Goal: Task Accomplishment & Management: Use online tool/utility

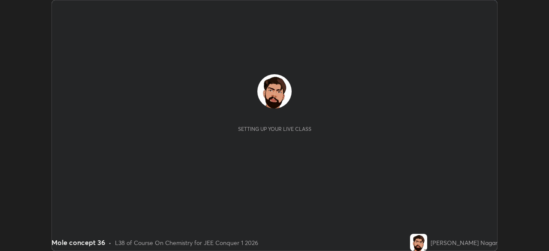
scroll to position [251, 549]
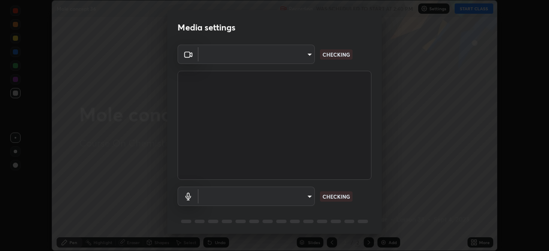
type input "6de8c8c8c69a591e8c739c30eda71f68b62f532a13bcefb910f5f36625bfec2e"
type input "communications"
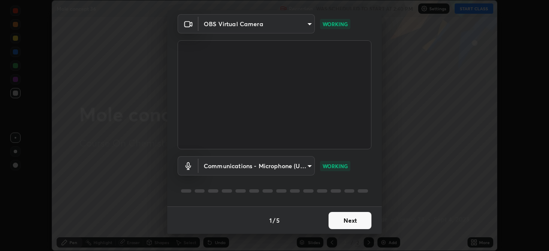
click at [358, 220] on button "Next" at bounding box center [349, 220] width 43 height 17
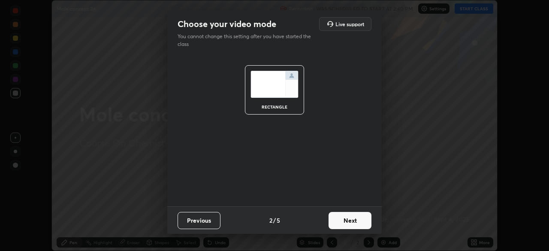
scroll to position [0, 0]
click at [358, 222] on button "Next" at bounding box center [349, 220] width 43 height 17
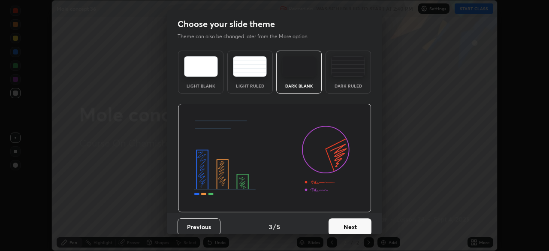
click at [359, 224] on button "Next" at bounding box center [349, 226] width 43 height 17
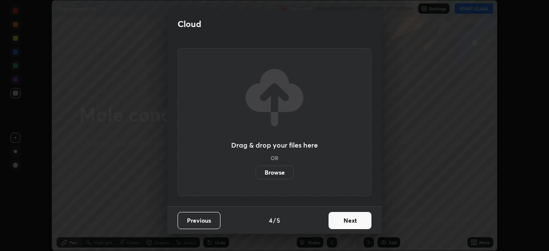
click at [361, 223] on button "Next" at bounding box center [349, 220] width 43 height 17
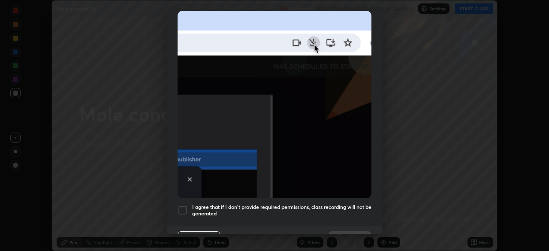
click at [349, 204] on h5 "I agree that if I don't provide required permissions, class recording will not …" at bounding box center [281, 210] width 179 height 13
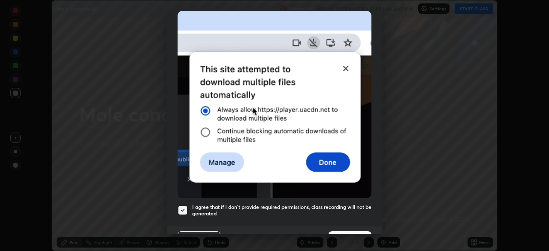
click at [350, 210] on h5 "I agree that if I don't provide required permissions, class recording will not …" at bounding box center [281, 210] width 179 height 13
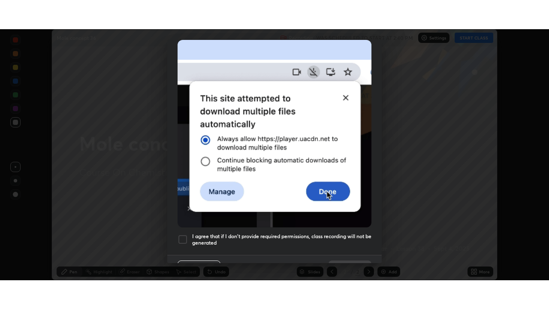
scroll to position [205, 0]
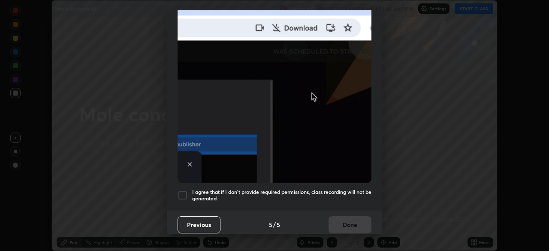
click at [358, 189] on h5 "I agree that if I don't provide required permissions, class recording will not …" at bounding box center [281, 195] width 179 height 13
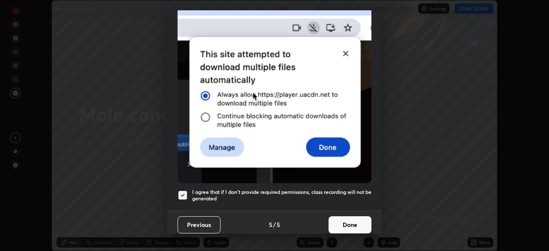
click at [352, 216] on button "Done" at bounding box center [349, 224] width 43 height 17
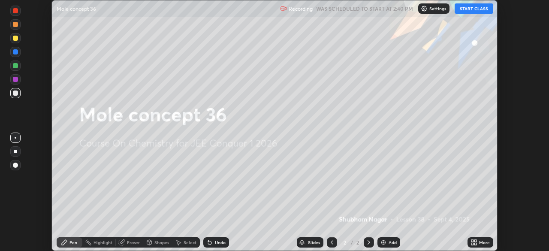
click at [479, 241] on div "More" at bounding box center [484, 242] width 11 height 4
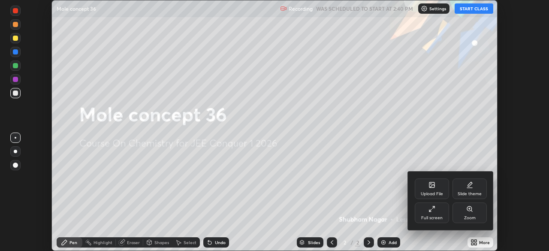
click at [438, 207] on div "Full screen" at bounding box center [432, 212] width 34 height 21
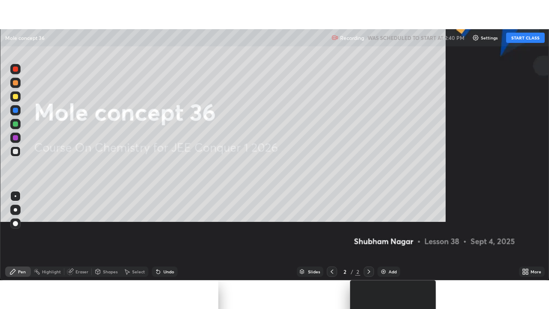
scroll to position [309, 549]
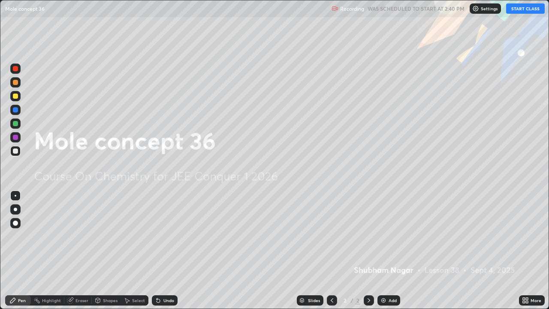
click at [396, 250] on div "Add" at bounding box center [388, 300] width 23 height 10
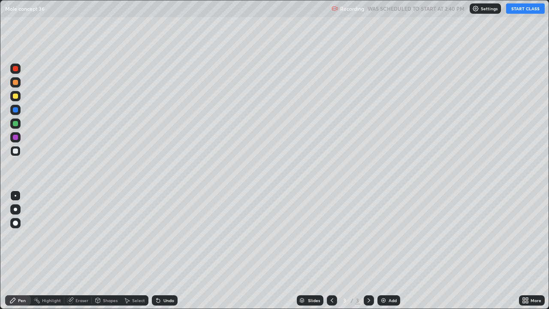
click at [522, 9] on button "START CLASS" at bounding box center [525, 8] width 39 height 10
click at [15, 96] on div at bounding box center [15, 95] width 5 height 5
click at [15, 152] on div at bounding box center [15, 150] width 5 height 5
click at [18, 82] on div at bounding box center [15, 82] width 5 height 5
click at [6, 250] on div "Pen" at bounding box center [18, 300] width 26 height 17
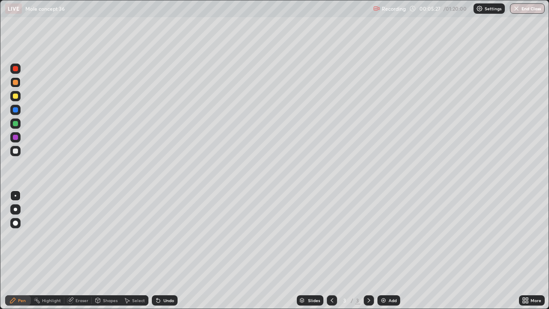
click at [15, 155] on div at bounding box center [15, 151] width 10 height 10
click at [0, 250] on div "Pen Highlight Eraser Shapes Select Undo Slides 3 / 3 Add More" at bounding box center [274, 300] width 549 height 17
click at [157, 250] on icon at bounding box center [157, 300] width 3 height 3
click at [6, 250] on div "Pen" at bounding box center [18, 300] width 26 height 17
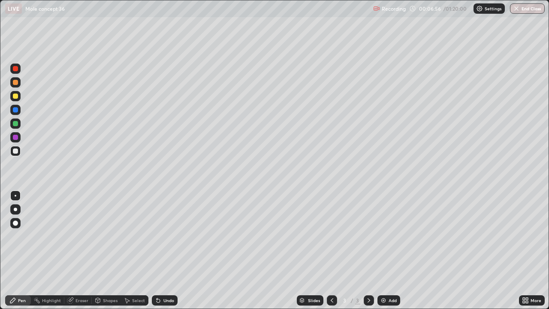
click at [0, 250] on div "Pen Highlight Eraser Shapes Select Undo Slides 3 / 3 Add More" at bounding box center [274, 300] width 549 height 17
click at [81, 250] on div "Eraser" at bounding box center [81, 300] width 13 height 4
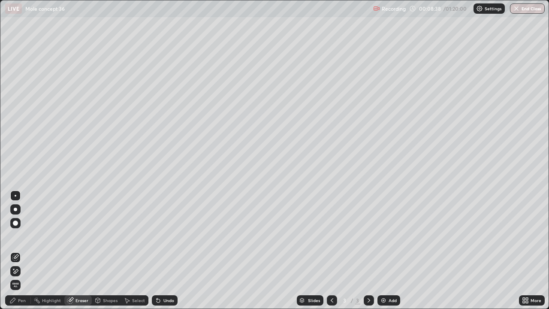
click at [17, 222] on div at bounding box center [15, 222] width 5 height 5
click at [162, 250] on div "Undo" at bounding box center [165, 300] width 26 height 10
click at [18, 250] on div "Pen" at bounding box center [22, 300] width 8 height 4
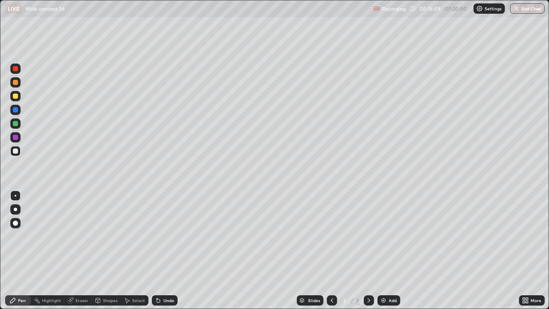
click at [368, 250] on icon at bounding box center [368, 300] width 7 height 7
click at [385, 250] on img at bounding box center [383, 300] width 7 height 7
click at [15, 151] on div at bounding box center [15, 150] width 5 height 5
click at [18, 125] on div at bounding box center [15, 123] width 10 height 10
click at [160, 250] on div "Undo" at bounding box center [165, 300] width 26 height 10
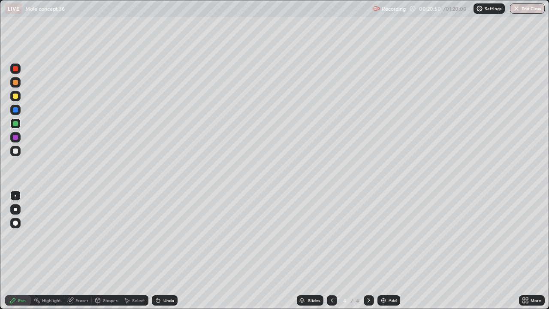
click at [72, 250] on icon at bounding box center [71, 299] width 5 height 4
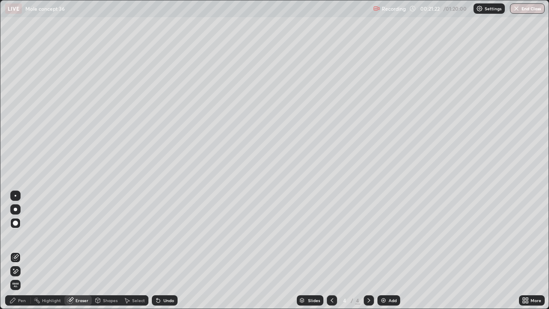
click at [27, 250] on div "Pen" at bounding box center [18, 300] width 26 height 10
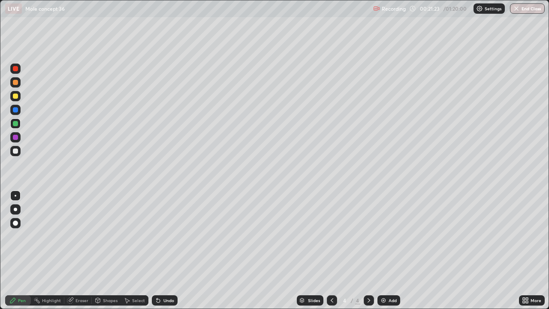
click at [16, 138] on div at bounding box center [15, 137] width 5 height 5
click at [85, 250] on div "Eraser" at bounding box center [81, 300] width 13 height 4
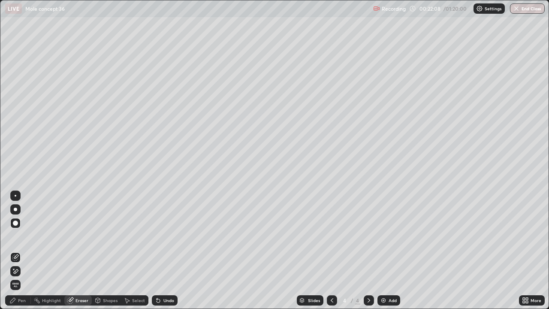
click at [23, 250] on div "Pen" at bounding box center [18, 300] width 26 height 10
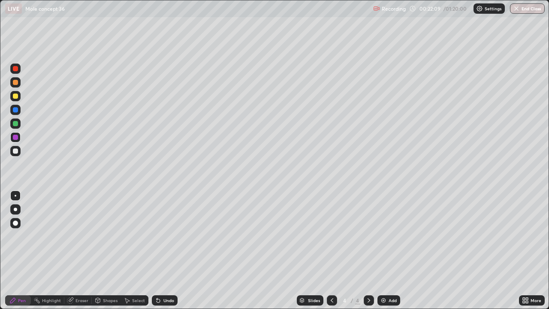
click at [15, 151] on div at bounding box center [15, 150] width 5 height 5
click at [158, 250] on icon at bounding box center [157, 300] width 3 height 3
click at [157, 250] on icon at bounding box center [157, 300] width 3 height 3
click at [156, 250] on icon at bounding box center [157, 300] width 3 height 3
click at [15, 123] on div at bounding box center [15, 123] width 5 height 5
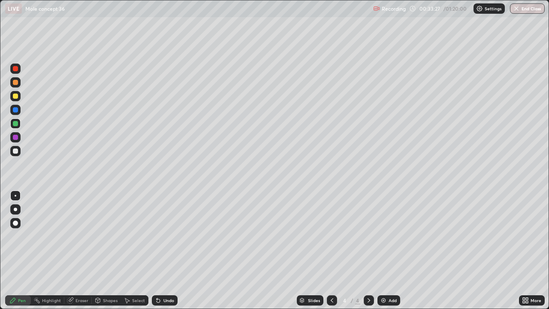
click at [371, 250] on div at bounding box center [369, 300] width 10 height 10
click at [388, 250] on div "Add" at bounding box center [392, 300] width 8 height 4
click at [17, 98] on div at bounding box center [15, 96] width 10 height 10
click at [156, 250] on icon at bounding box center [156, 298] width 1 height 1
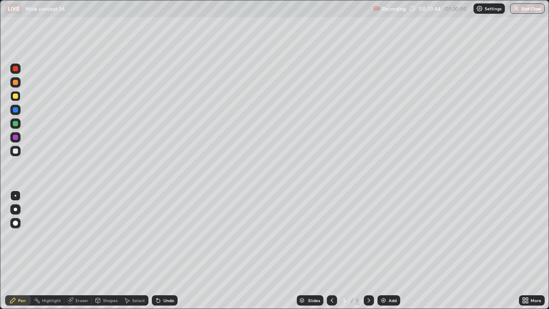
click at [156, 250] on icon at bounding box center [156, 298] width 1 height 1
click at [15, 151] on div at bounding box center [15, 150] width 5 height 5
click at [165, 250] on div "Undo" at bounding box center [165, 300] width 26 height 10
click at [161, 250] on div "Undo" at bounding box center [165, 300] width 26 height 10
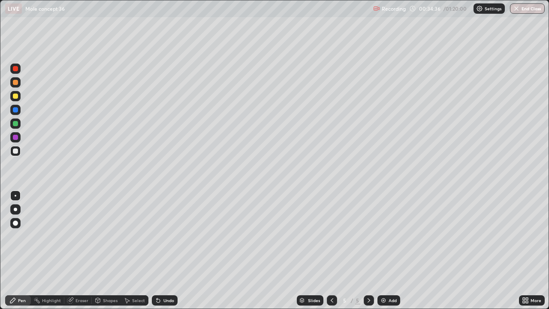
click at [160, 250] on icon at bounding box center [158, 300] width 7 height 7
click at [159, 250] on icon at bounding box center [158, 300] width 7 height 7
click at [156, 250] on icon at bounding box center [156, 298] width 1 height 1
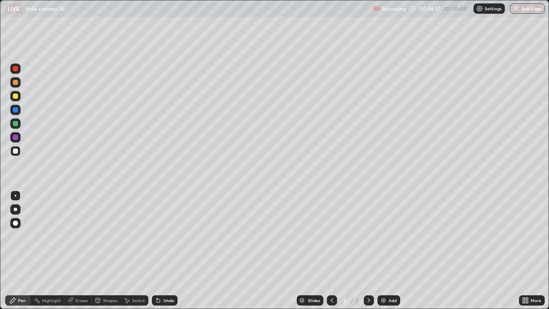
click at [156, 250] on icon at bounding box center [156, 298] width 1 height 1
click at [165, 250] on div "Undo" at bounding box center [168, 300] width 11 height 4
click at [166, 250] on div "Undo" at bounding box center [165, 300] width 26 height 10
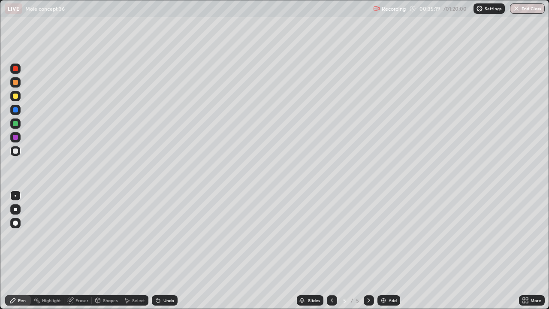
click at [15, 122] on div at bounding box center [15, 123] width 5 height 5
click at [18, 152] on div at bounding box center [15, 151] width 10 height 10
click at [390, 250] on div "Add" at bounding box center [392, 300] width 8 height 4
click at [156, 250] on icon at bounding box center [156, 298] width 1 height 1
click at [159, 250] on icon at bounding box center [158, 300] width 7 height 7
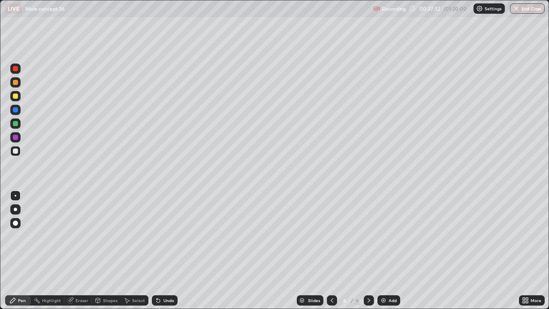
click at [156, 250] on icon at bounding box center [157, 300] width 3 height 3
click at [14, 135] on div at bounding box center [15, 137] width 5 height 5
click at [15, 123] on div at bounding box center [15, 123] width 5 height 5
click at [163, 250] on div "Undo" at bounding box center [168, 300] width 11 height 4
click at [161, 250] on div "Undo" at bounding box center [165, 300] width 26 height 10
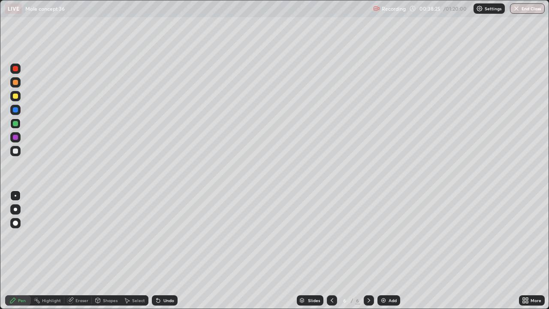
click at [79, 250] on div "Eraser" at bounding box center [81, 300] width 13 height 4
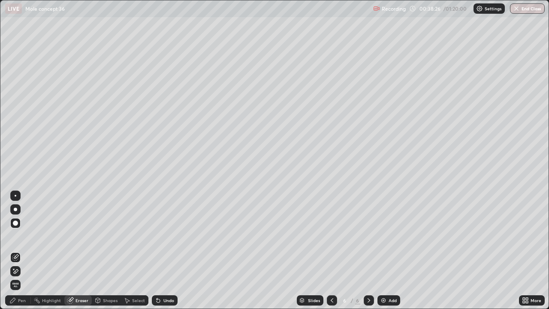
click at [20, 195] on div at bounding box center [15, 195] width 10 height 10
click at [16, 250] on icon at bounding box center [12, 300] width 7 height 7
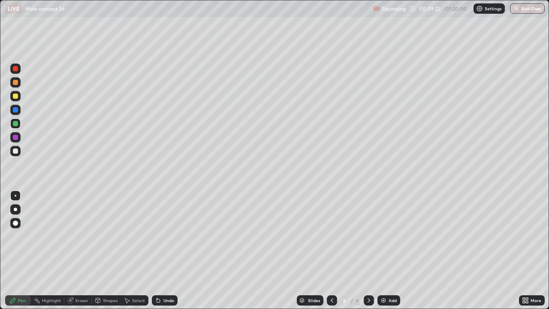
click at [385, 250] on img at bounding box center [383, 300] width 7 height 7
click at [15, 151] on div at bounding box center [15, 150] width 5 height 5
click at [16, 151] on div at bounding box center [15, 150] width 5 height 5
click at [16, 127] on div at bounding box center [15, 123] width 10 height 10
click at [161, 250] on div "Undo" at bounding box center [165, 300] width 26 height 10
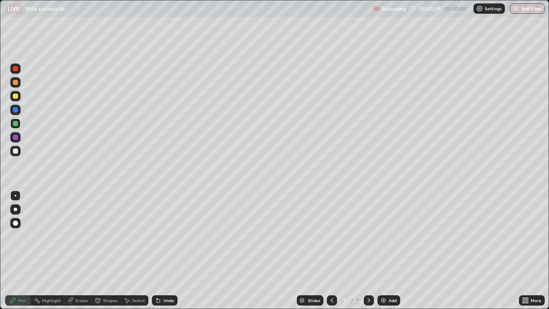
click at [386, 250] on div "Add" at bounding box center [388, 300] width 23 height 10
click at [12, 97] on div at bounding box center [15, 96] width 10 height 10
click at [165, 250] on div "Undo" at bounding box center [168, 300] width 11 height 4
click at [168, 250] on div "Undo" at bounding box center [168, 300] width 11 height 4
click at [160, 250] on icon at bounding box center [158, 300] width 7 height 7
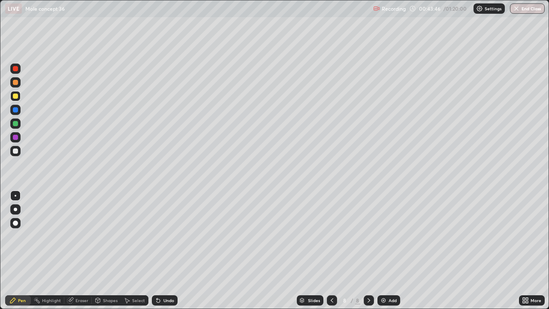
click at [391, 250] on div "Add" at bounding box center [392, 300] width 8 height 4
click at [16, 151] on div at bounding box center [15, 150] width 5 height 5
click at [17, 94] on div at bounding box center [15, 95] width 5 height 5
click at [16, 151] on div at bounding box center [15, 150] width 5 height 5
click at [162, 250] on div "Undo" at bounding box center [165, 300] width 26 height 10
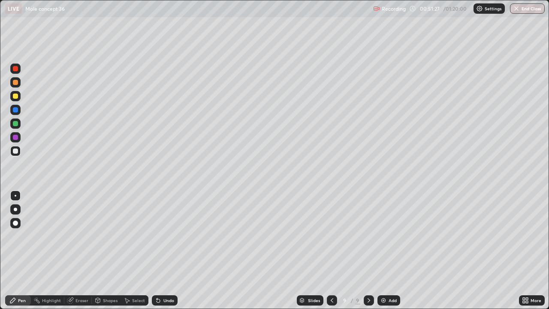
click at [161, 250] on div "Undo" at bounding box center [165, 300] width 26 height 10
click at [159, 250] on icon at bounding box center [158, 300] width 7 height 7
click at [157, 250] on icon at bounding box center [157, 300] width 3 height 3
click at [156, 250] on icon at bounding box center [156, 298] width 1 height 1
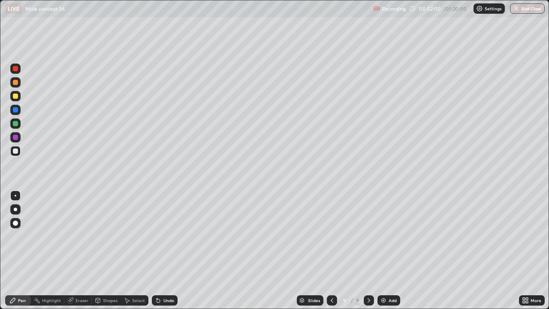
click at [157, 250] on div "Undo" at bounding box center [165, 300] width 26 height 10
click at [163, 250] on div "Undo" at bounding box center [168, 300] width 11 height 4
click at [160, 250] on icon at bounding box center [158, 300] width 7 height 7
click at [160, 250] on div "Undo" at bounding box center [165, 300] width 26 height 10
click at [161, 250] on div "Undo" at bounding box center [165, 300] width 26 height 10
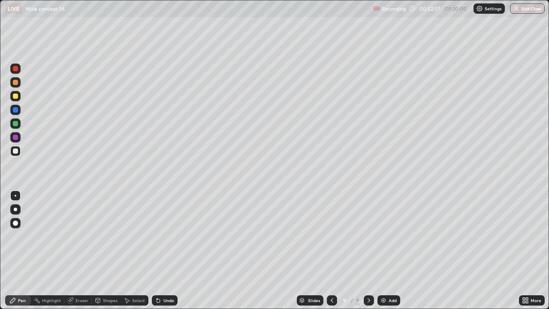
click at [165, 250] on div "Undo" at bounding box center [168, 300] width 11 height 4
click at [531, 10] on button "End Class" at bounding box center [527, 8] width 35 height 10
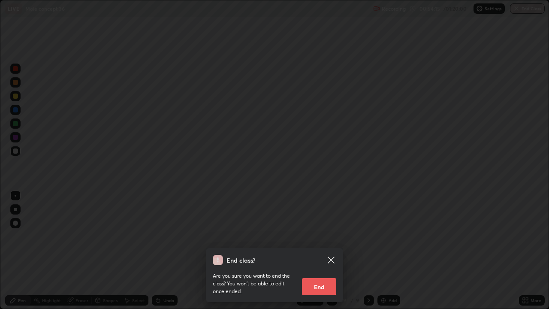
click at [319, 250] on button "End" at bounding box center [319, 286] width 34 height 17
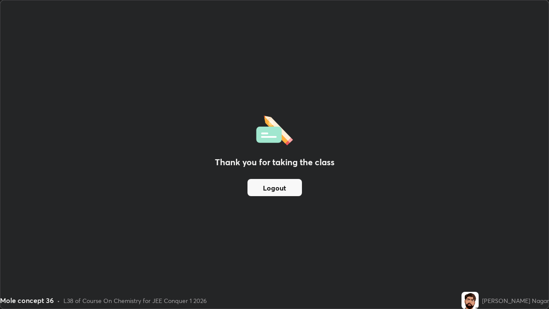
click at [276, 181] on button "Logout" at bounding box center [274, 187] width 54 height 17
click at [277, 183] on button "Logout" at bounding box center [274, 187] width 54 height 17
click at [274, 186] on button "Logout" at bounding box center [274, 187] width 54 height 17
click at [292, 193] on button "Logout" at bounding box center [274, 187] width 54 height 17
